Goal: Task Accomplishment & Management: Manage account settings

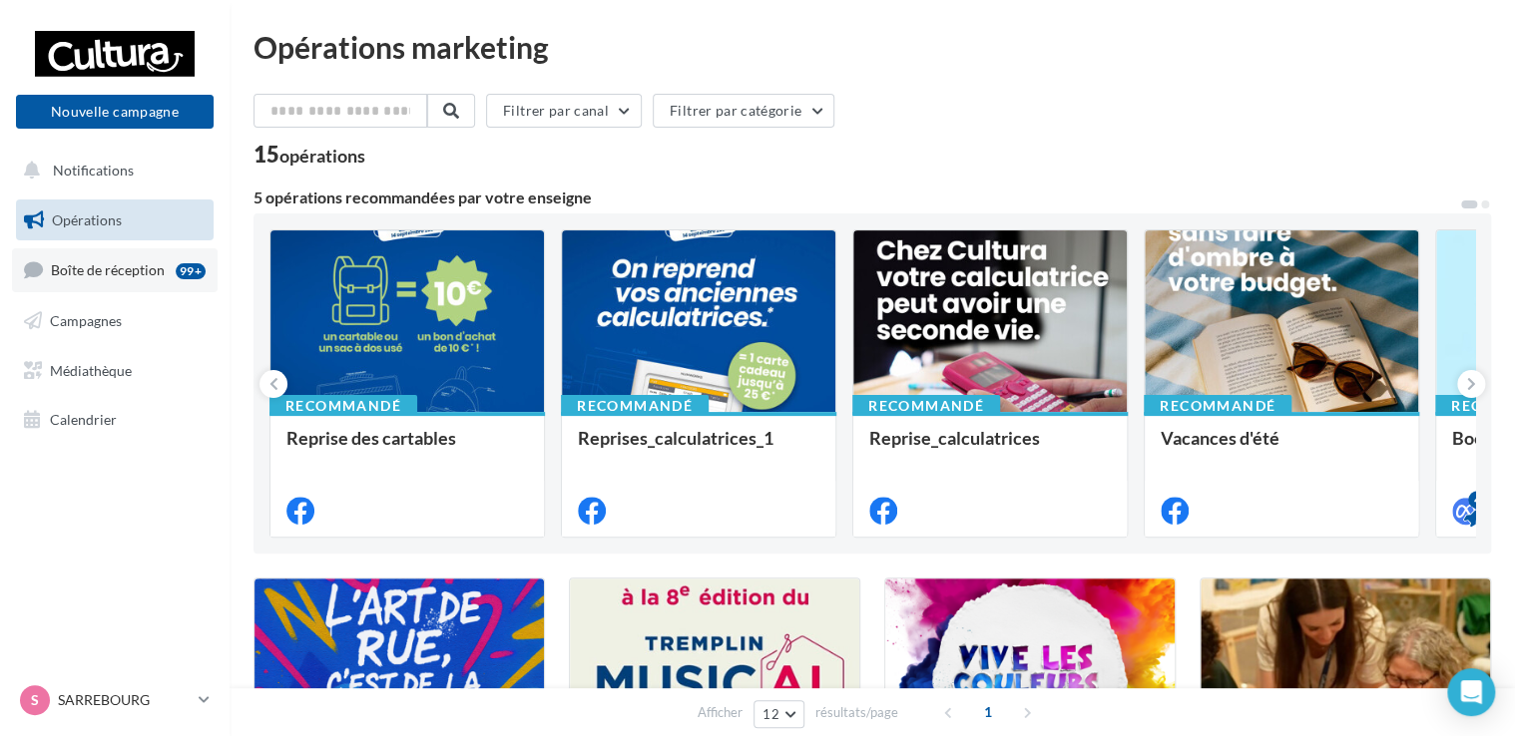
click at [94, 253] on link "Boîte de réception 99+" at bounding box center [115, 269] width 206 height 43
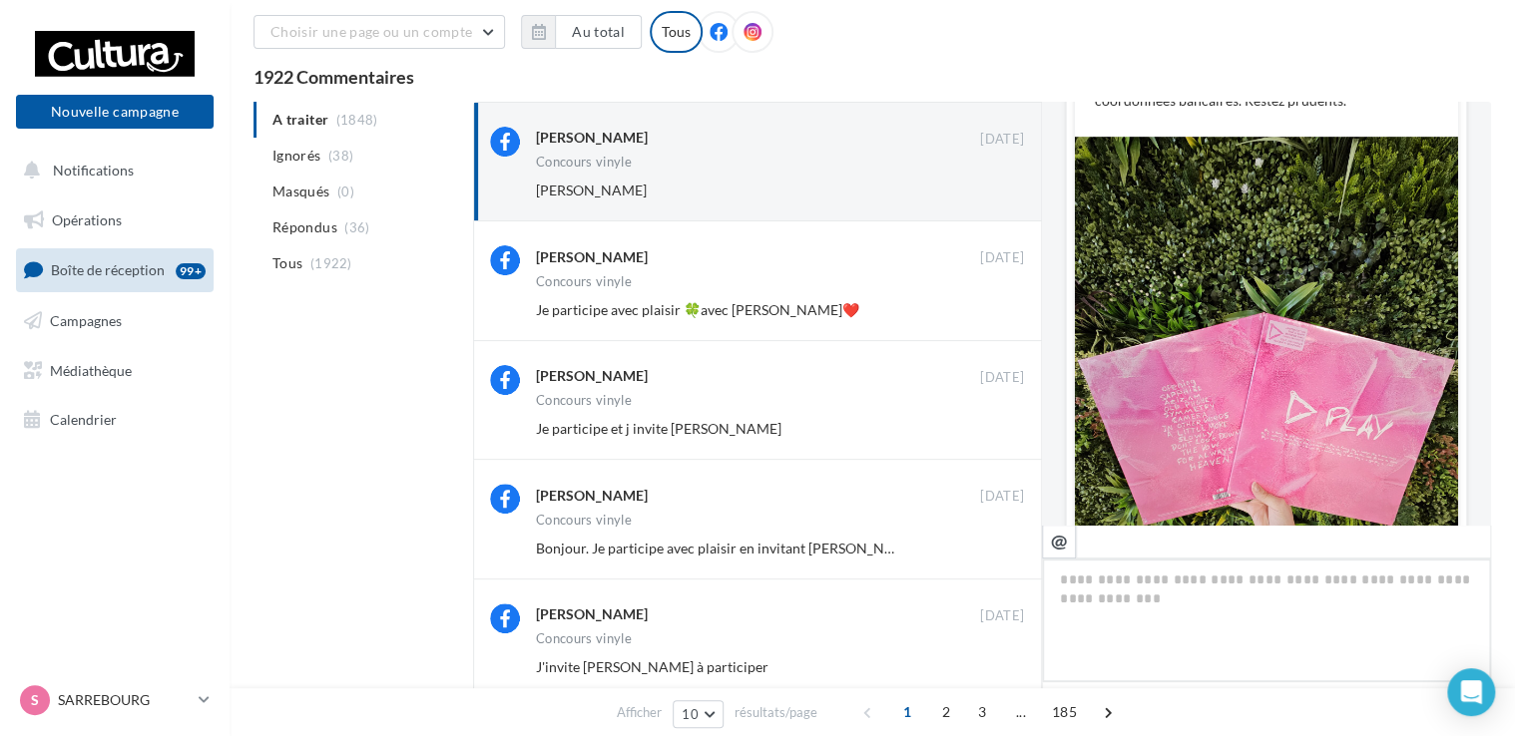
scroll to position [12, 0]
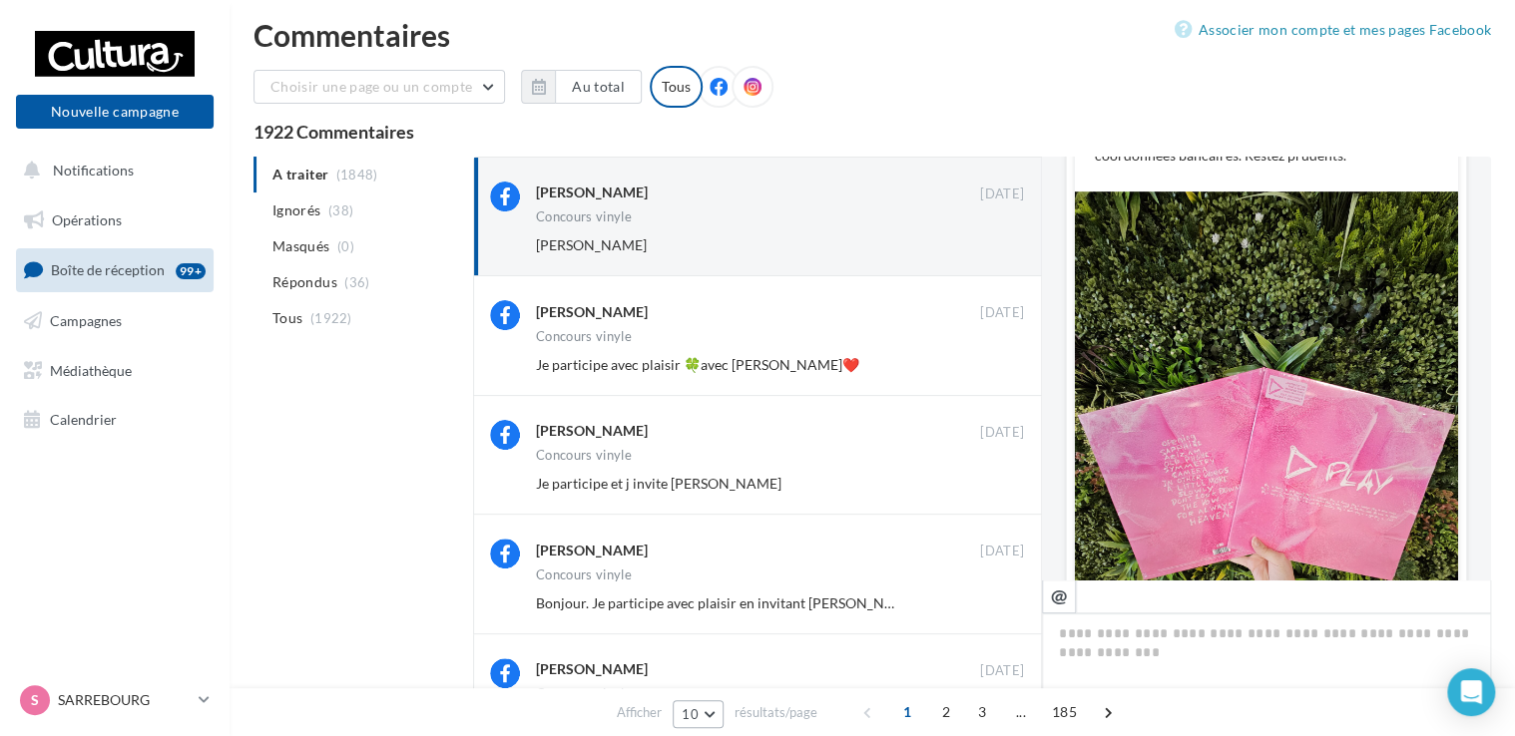
click at [714, 711] on button "10" at bounding box center [697, 714] width 51 height 28
click at [709, 673] on button "50" at bounding box center [742, 677] width 140 height 35
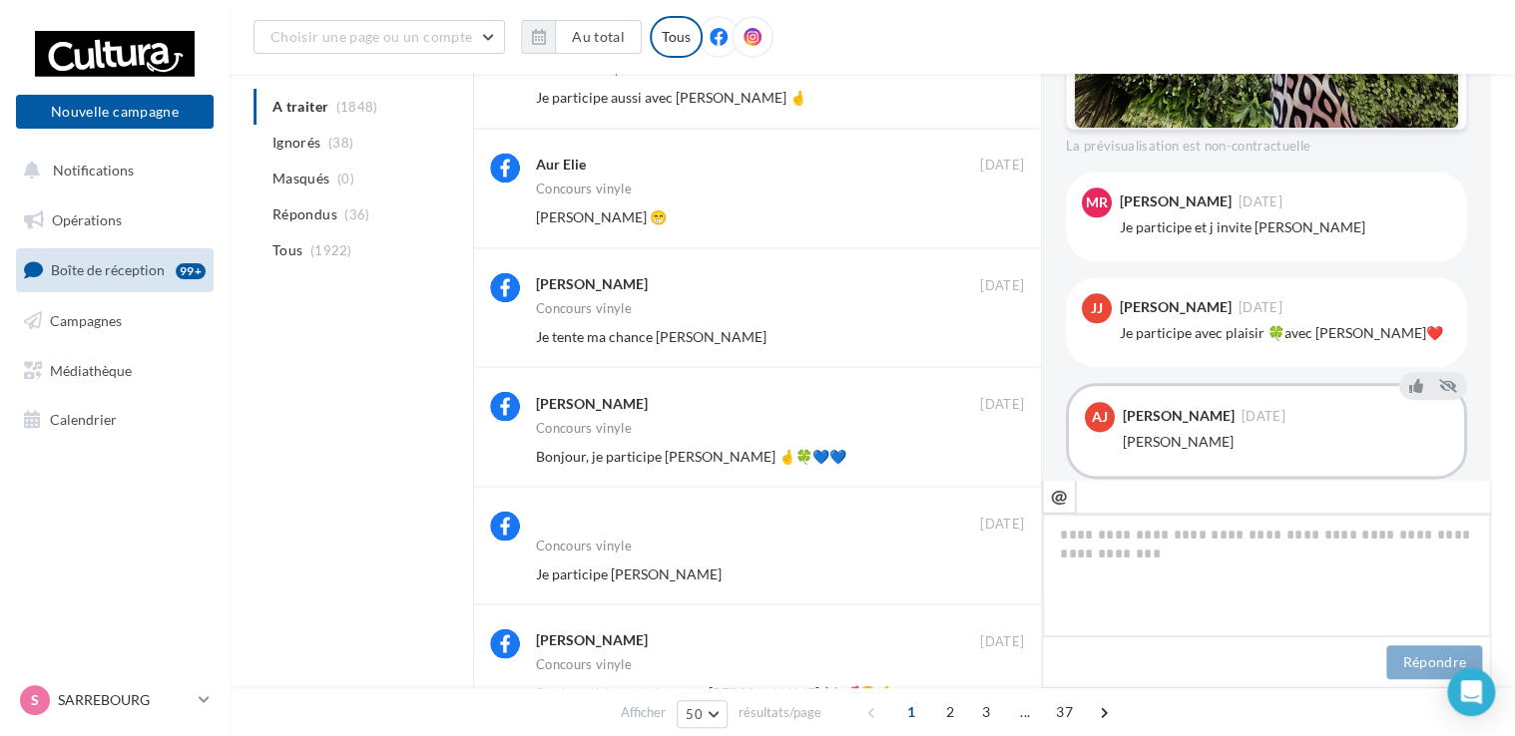
scroll to position [5547, 0]
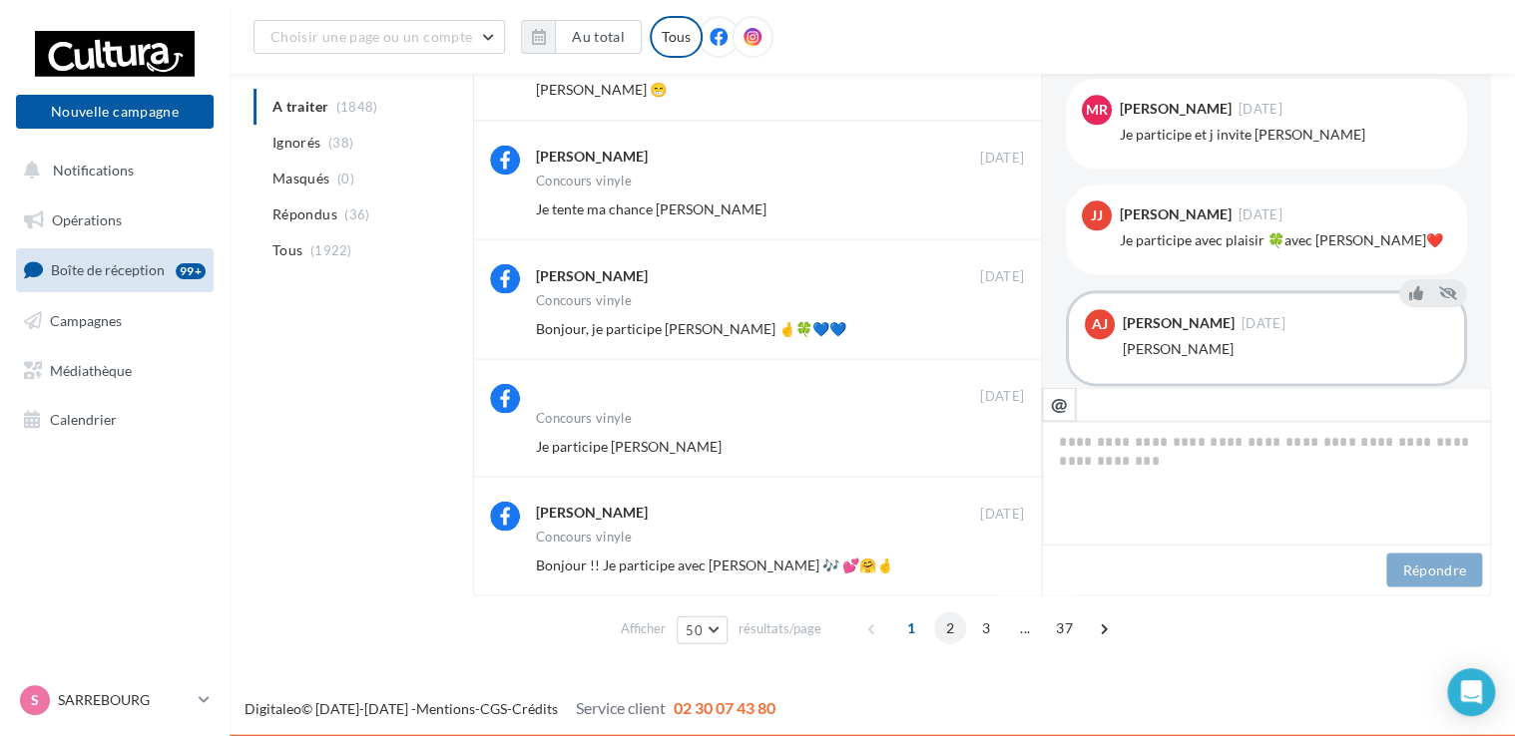
click at [950, 633] on span "2" at bounding box center [950, 628] width 32 height 32
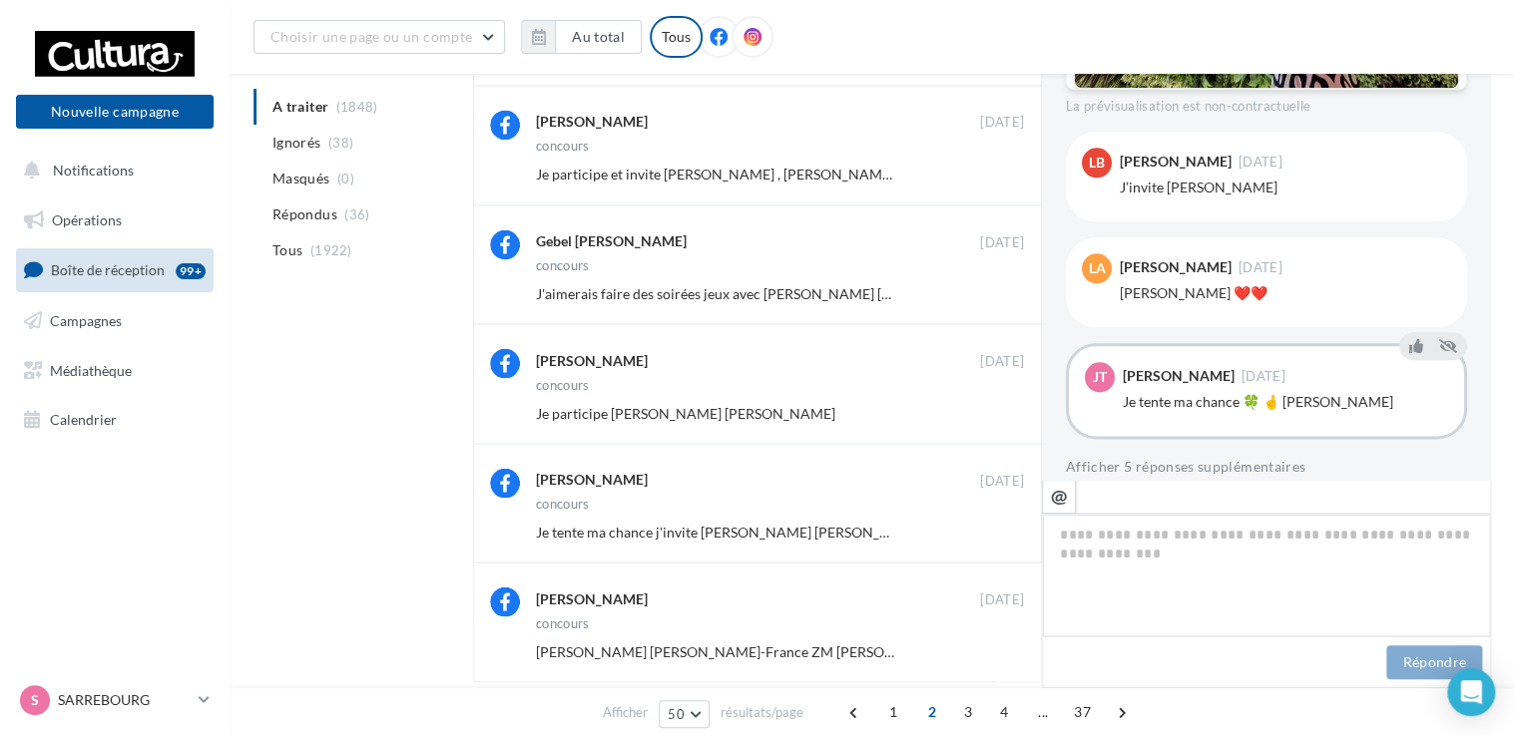
scroll to position [5548, 0]
